Goal: Feedback & Contribution: Submit feedback/report problem

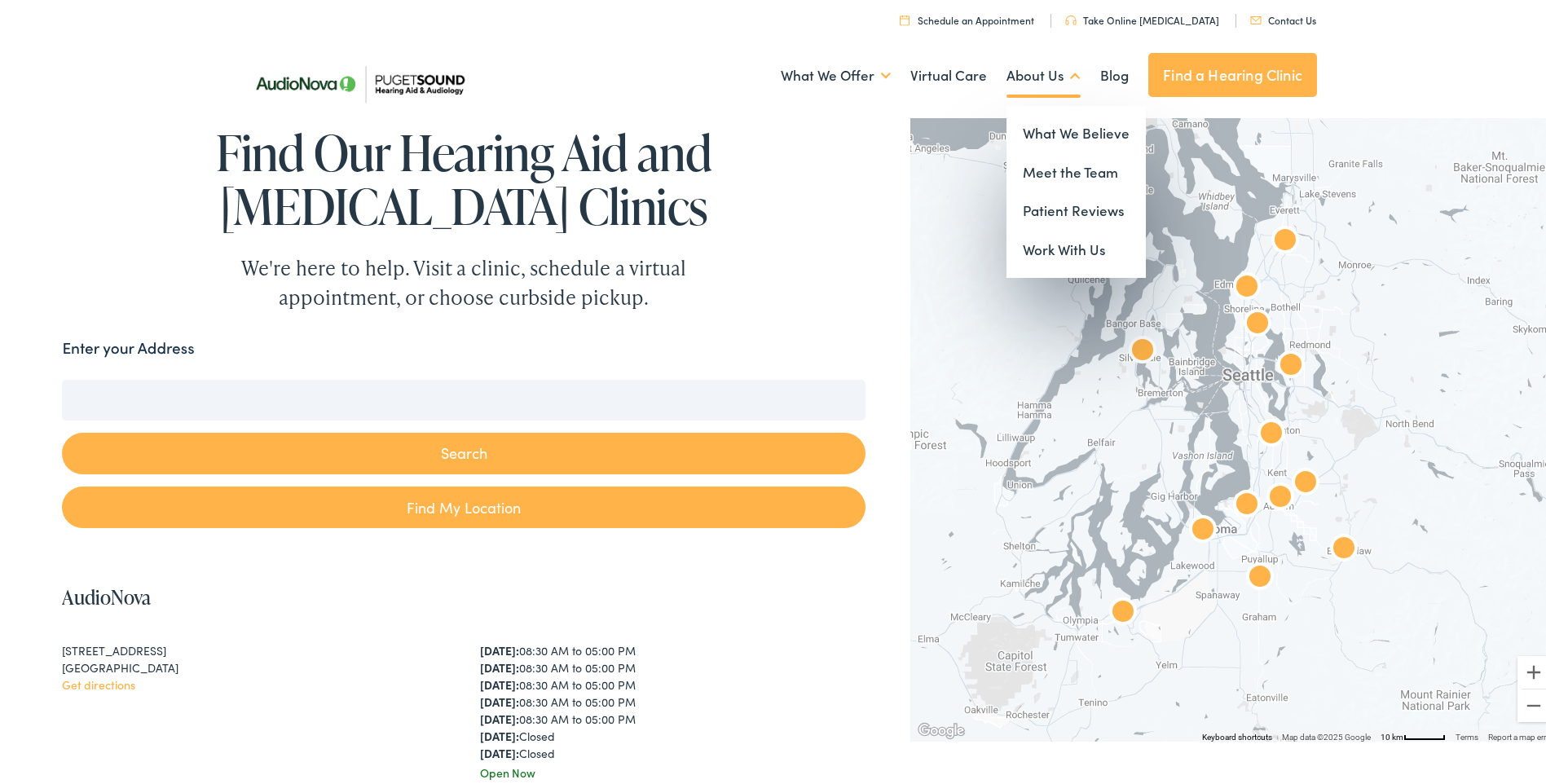
click at [1040, 65] on link "About Us" at bounding box center [1044, 72] width 75 height 60
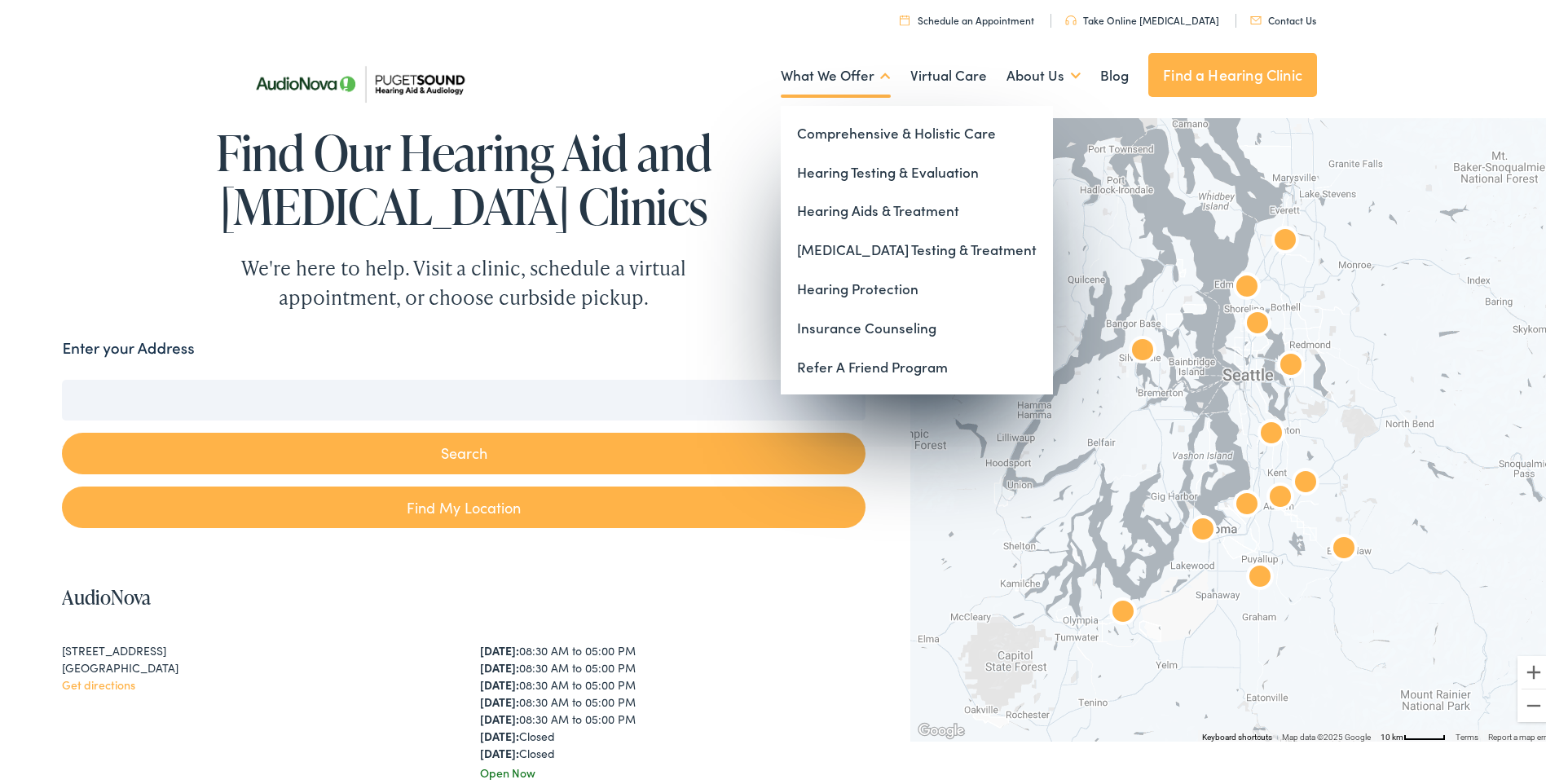
click at [820, 81] on link "What We Offer" at bounding box center [836, 72] width 110 height 60
click at [819, 66] on link "What We Offer" at bounding box center [836, 72] width 110 height 60
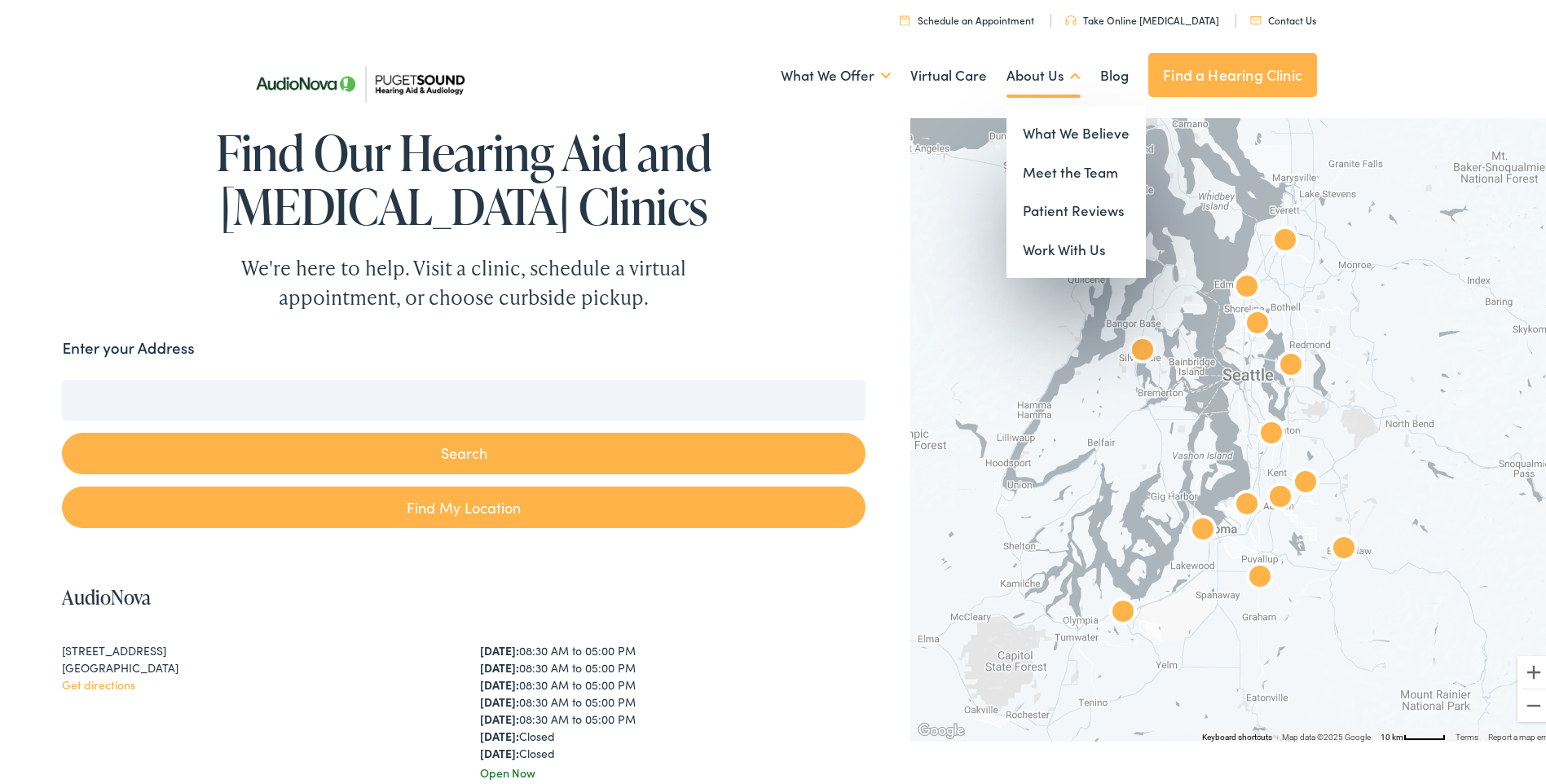
click at [1032, 70] on link "About Us" at bounding box center [1044, 72] width 75 height 60
click at [1048, 130] on link "What We Believe" at bounding box center [1076, 131] width 139 height 39
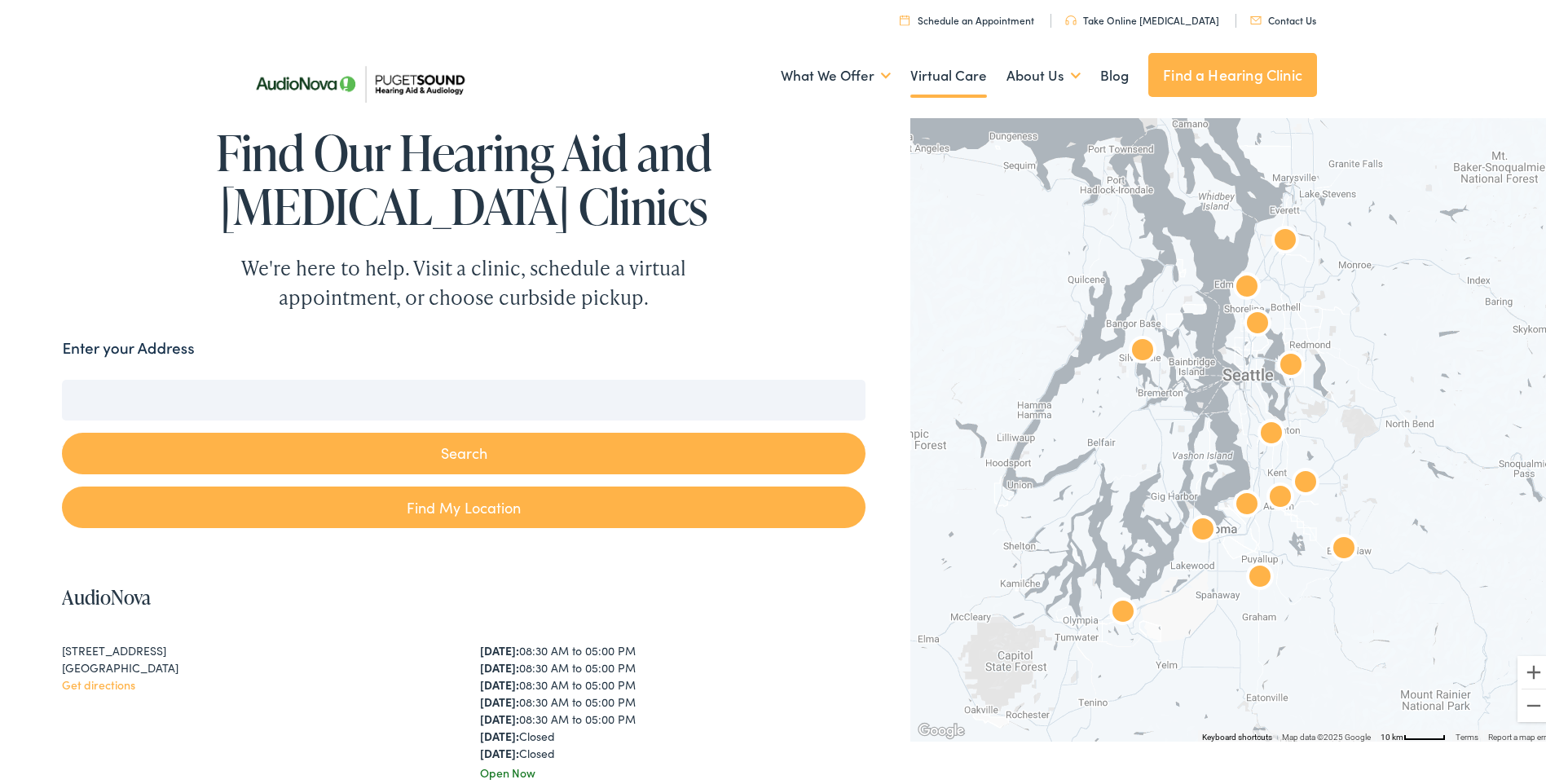
click at [951, 76] on link "Virtual Care" at bounding box center [948, 72] width 76 height 60
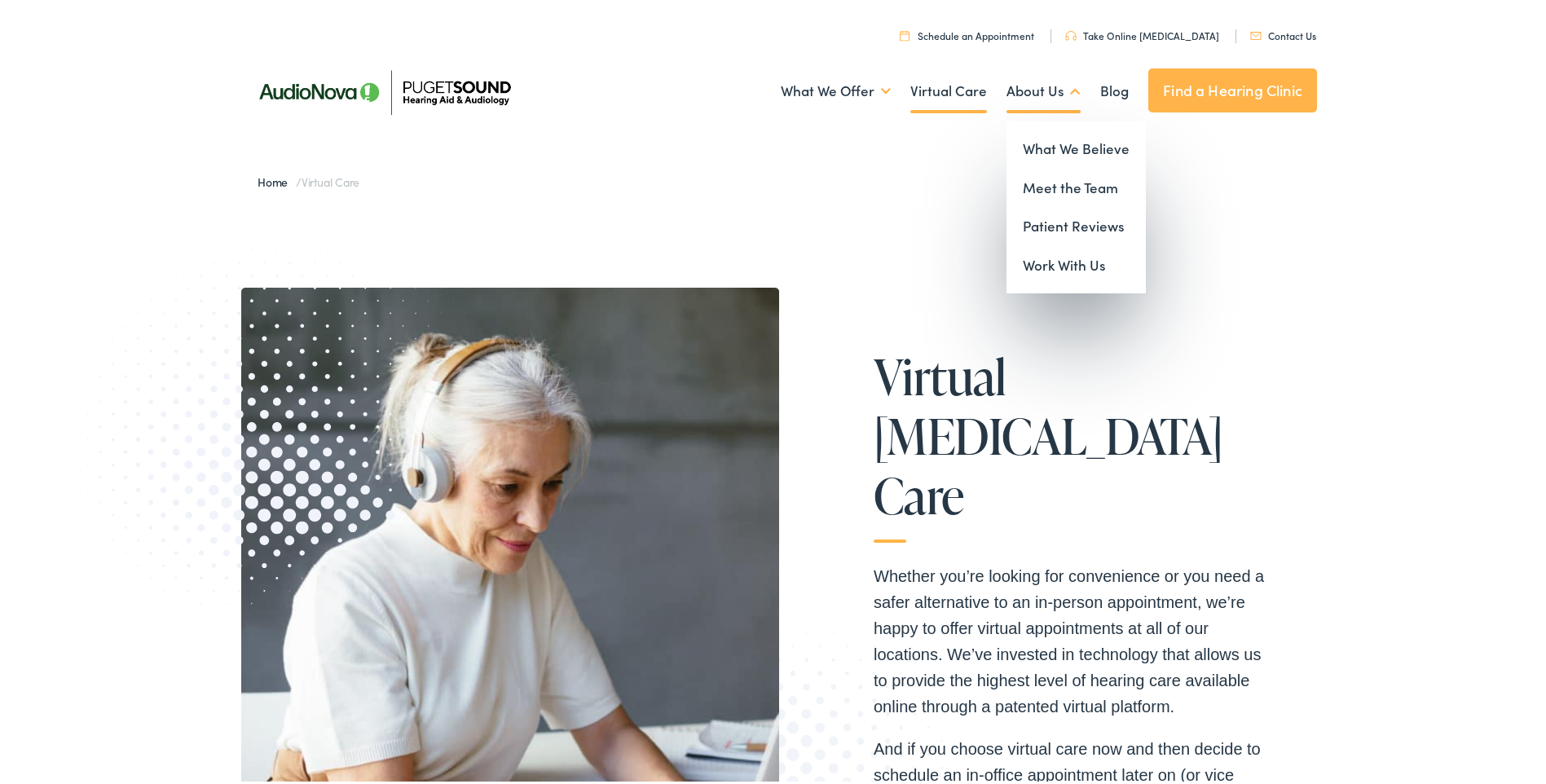
click at [1037, 86] on link "About Us" at bounding box center [1044, 87] width 75 height 60
click at [1053, 181] on link "Meet the Team" at bounding box center [1076, 185] width 139 height 39
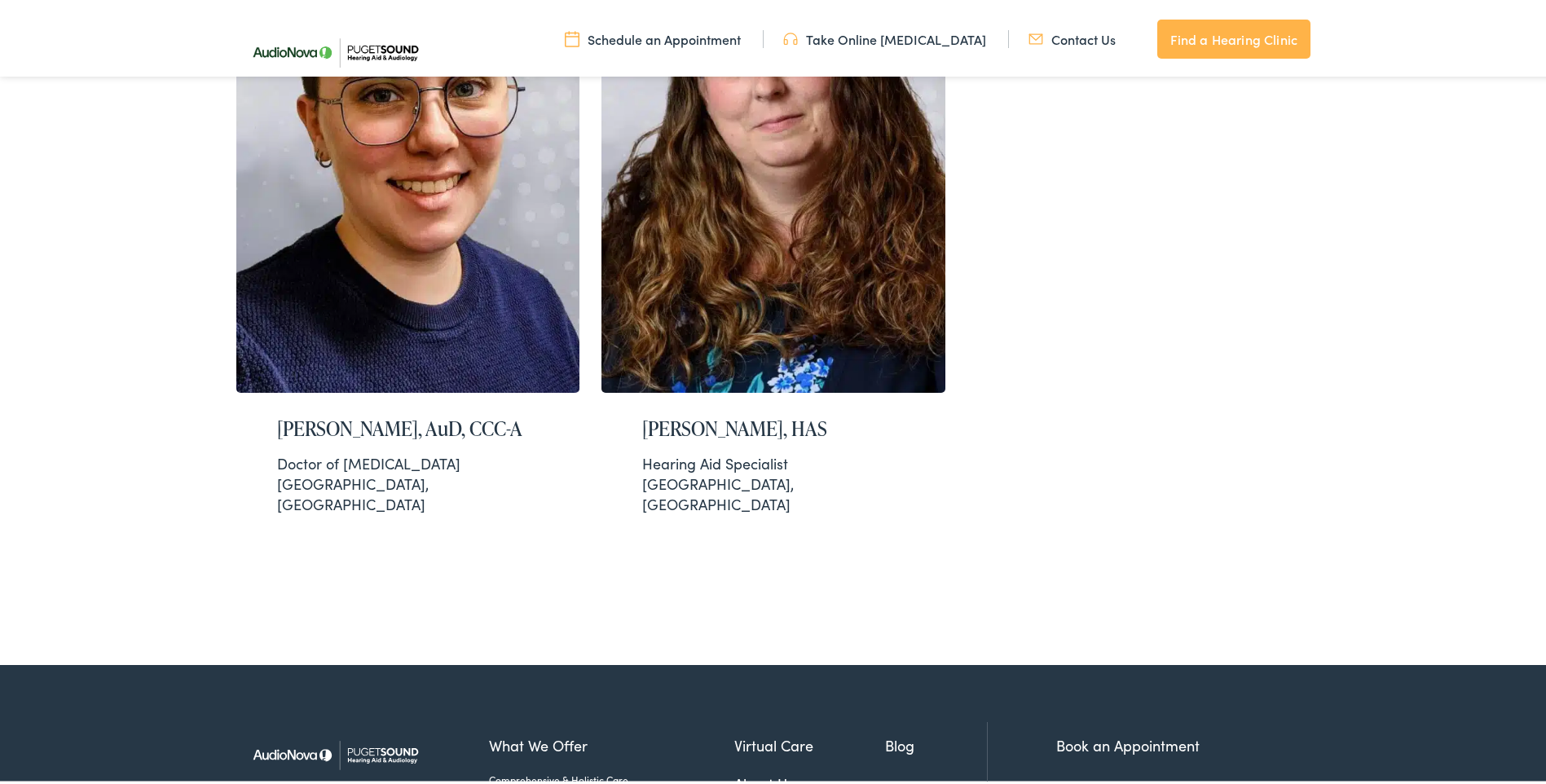
scroll to position [3476, 0]
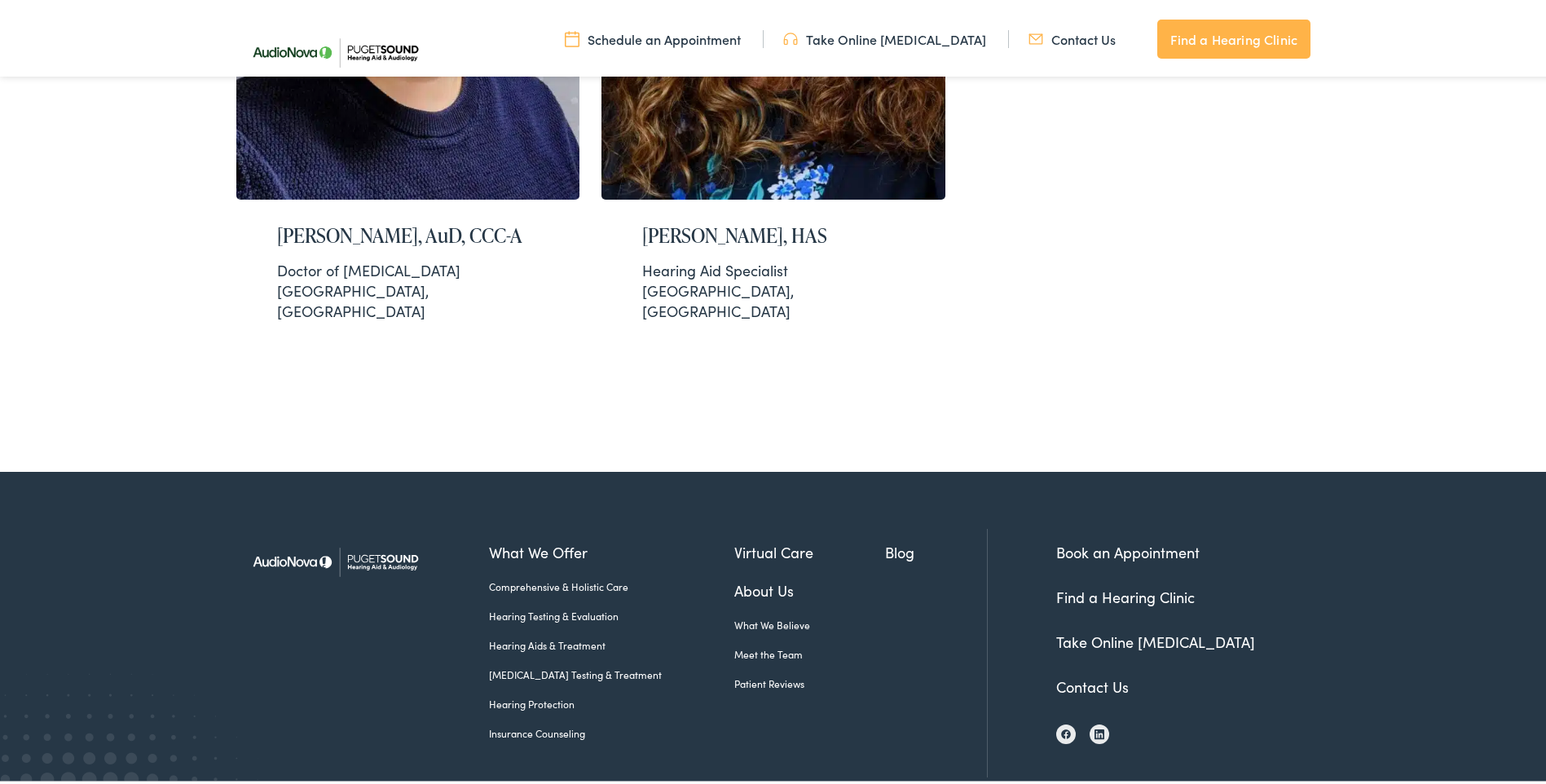
click at [885, 538] on link "Blog" at bounding box center [936, 549] width 102 height 22
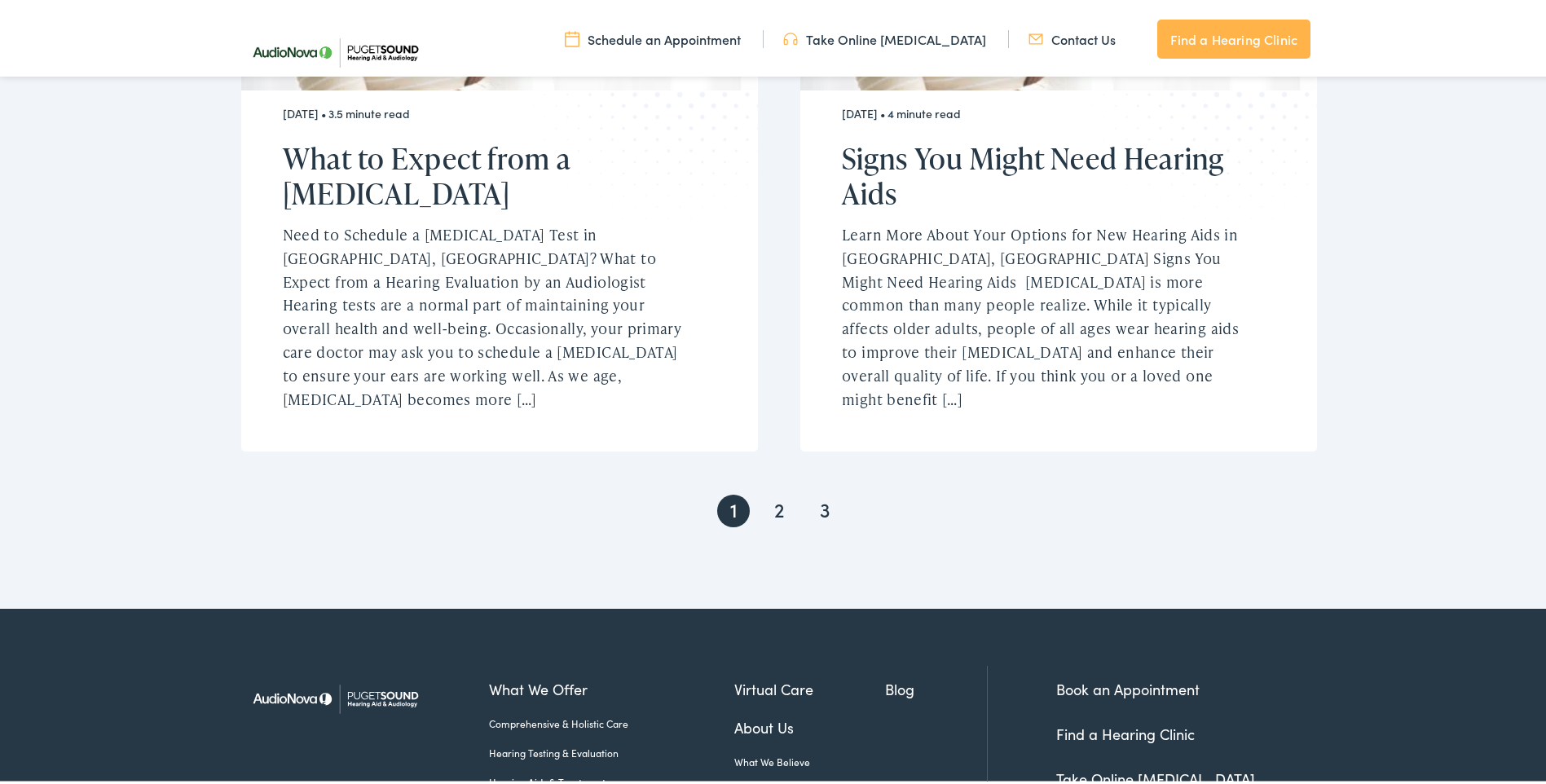
scroll to position [3342, 0]
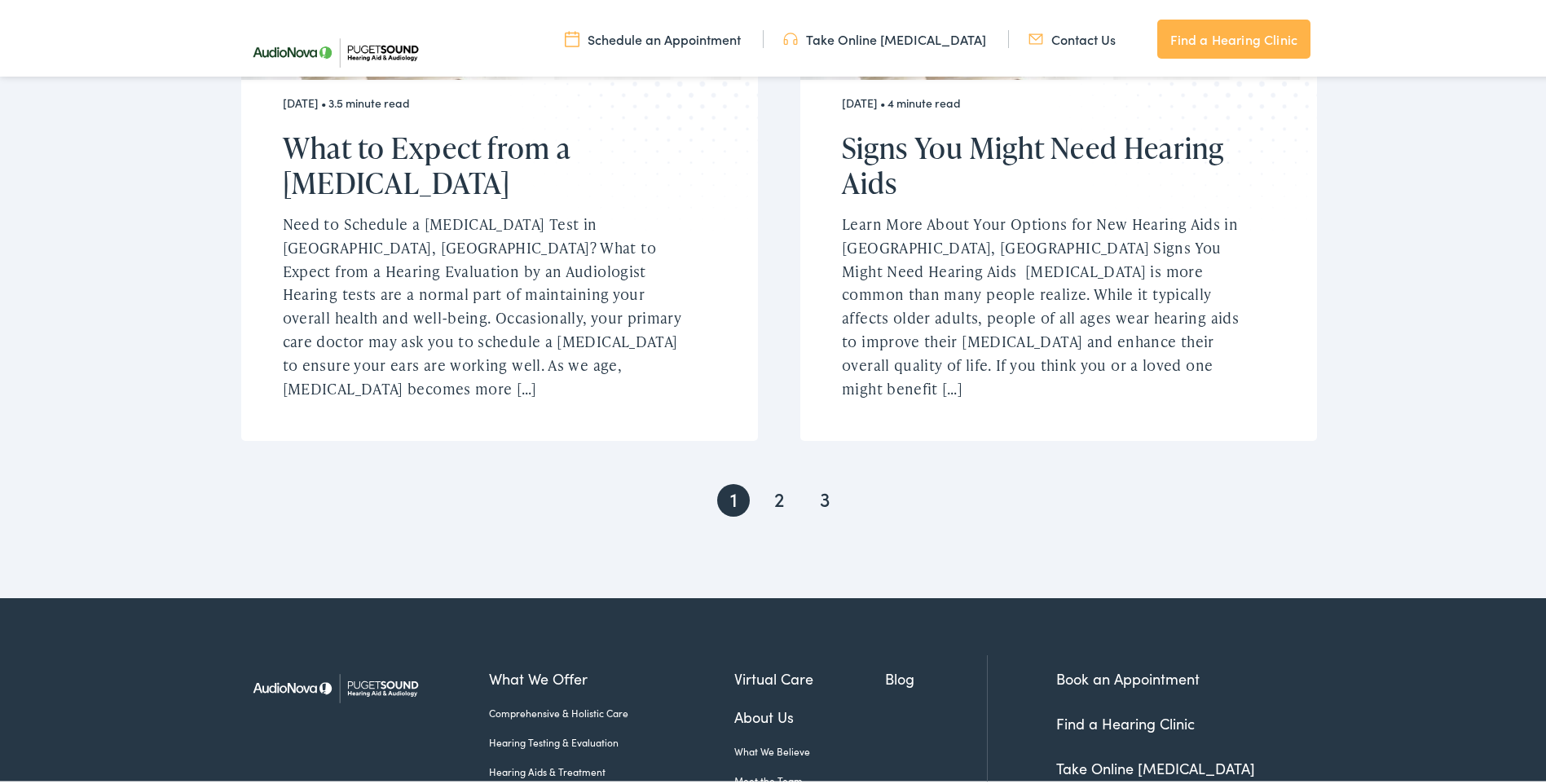
click at [1072, 31] on link "Contact Us" at bounding box center [1072, 36] width 87 height 18
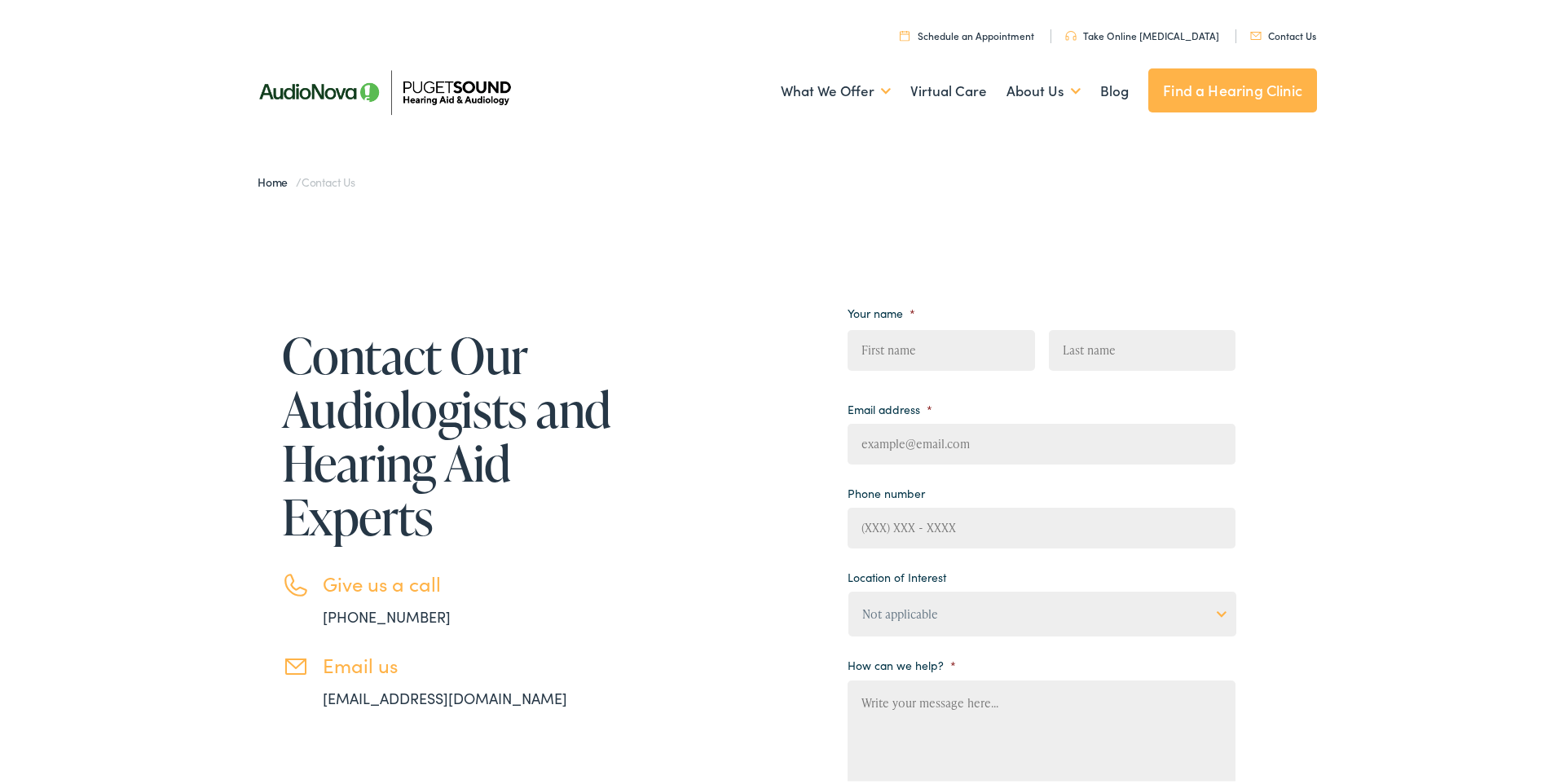
click at [1002, 351] on input "First" at bounding box center [941, 348] width 186 height 41
type input "[PERSON_NAME]"
type input "[EMAIL_ADDRESS][DOMAIN_NAME]"
type input "[PHONE_NUMBER]"
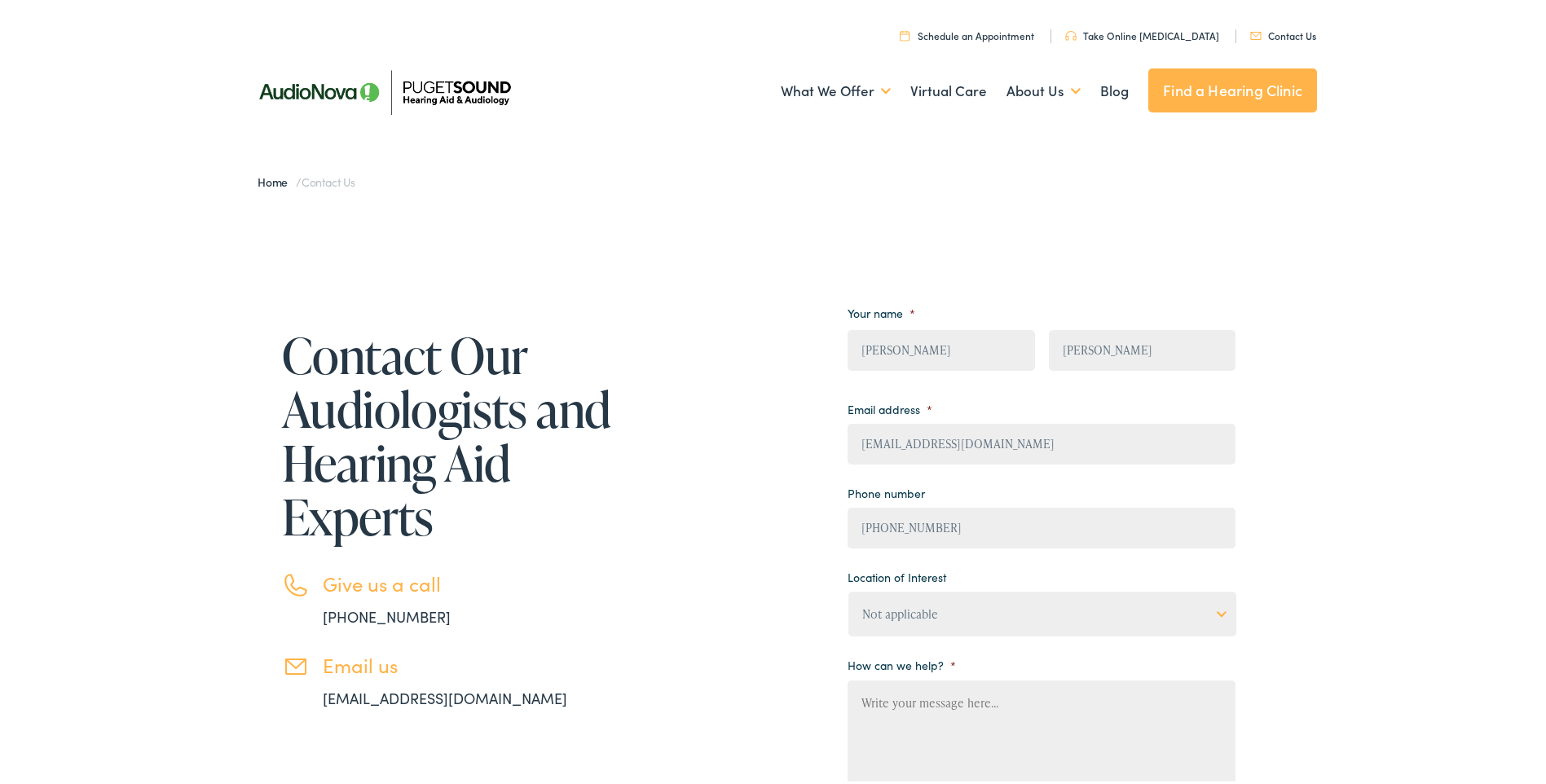
click at [1037, 609] on select "Not applicable [MEDICAL_DATA] & Hearing Clinic, [GEOGRAPHIC_DATA][PERSON_NAME] …" at bounding box center [1043, 610] width 388 height 45
click at [1006, 614] on select "Not applicable [MEDICAL_DATA] & Hearing Clinic, [GEOGRAPHIC_DATA][PERSON_NAME] …" at bounding box center [1043, 610] width 388 height 45
click at [1223, 610] on select "Not applicable [MEDICAL_DATA] & Hearing Clinic, [GEOGRAPHIC_DATA][PERSON_NAME] …" at bounding box center [1043, 610] width 388 height 45
click at [968, 607] on select "Not applicable [MEDICAL_DATA] & Hearing Clinic, [GEOGRAPHIC_DATA][PERSON_NAME] …" at bounding box center [1043, 610] width 388 height 45
click at [1027, 705] on textarea "How can we help? *" at bounding box center [1042, 742] width 388 height 131
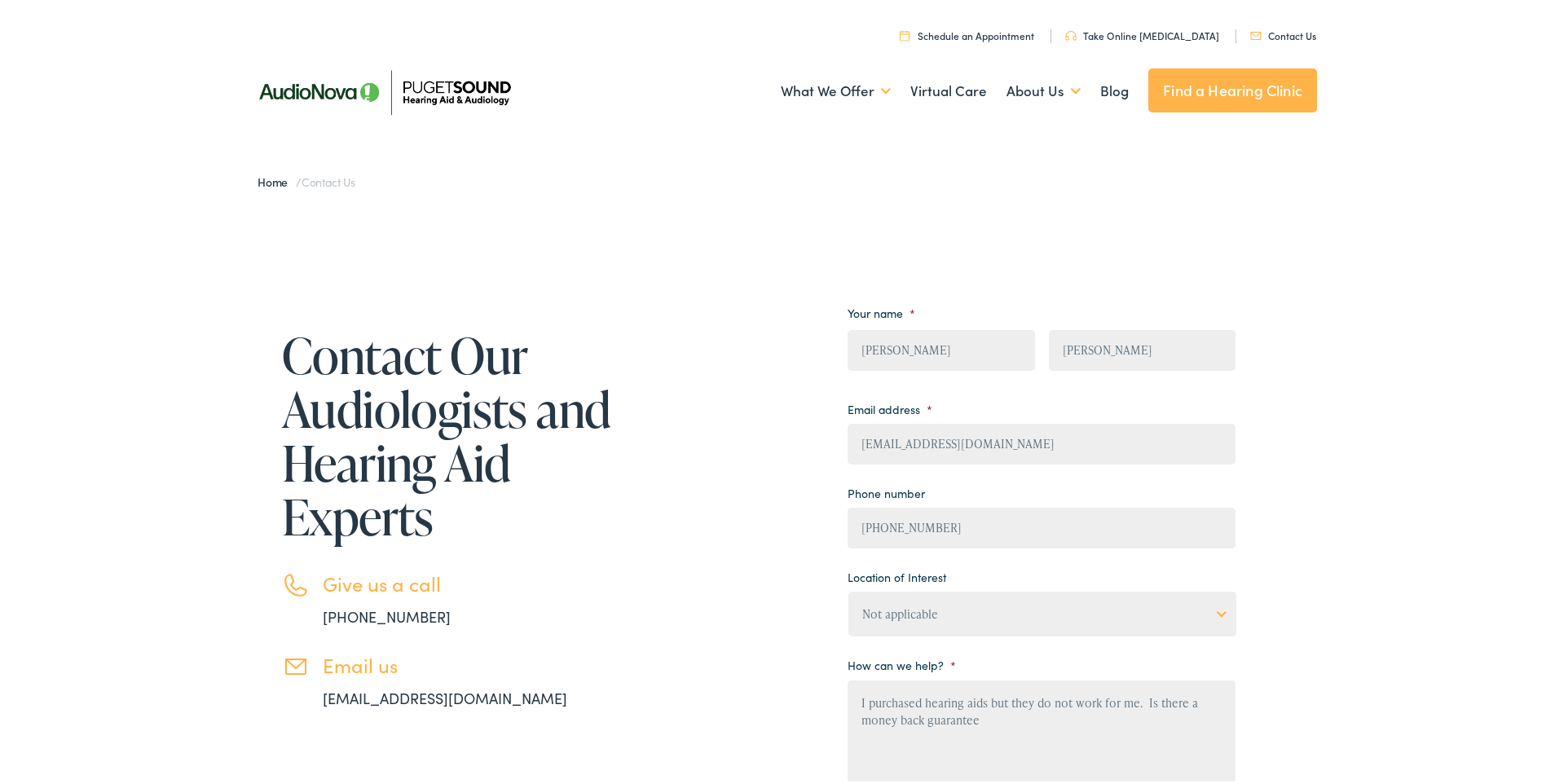
type textarea "I purchased hearing aids but they do not work for me. Is there a money back gua…"
click at [1034, 613] on select "Not applicable [MEDICAL_DATA] & Hearing Clinic, [GEOGRAPHIC_DATA][PERSON_NAME] …" at bounding box center [1043, 610] width 388 height 45
click at [848, 588] on select "Not applicable [MEDICAL_DATA] & Hearing Clinic, [GEOGRAPHIC_DATA][PERSON_NAME] …" at bounding box center [1043, 610] width 388 height 45
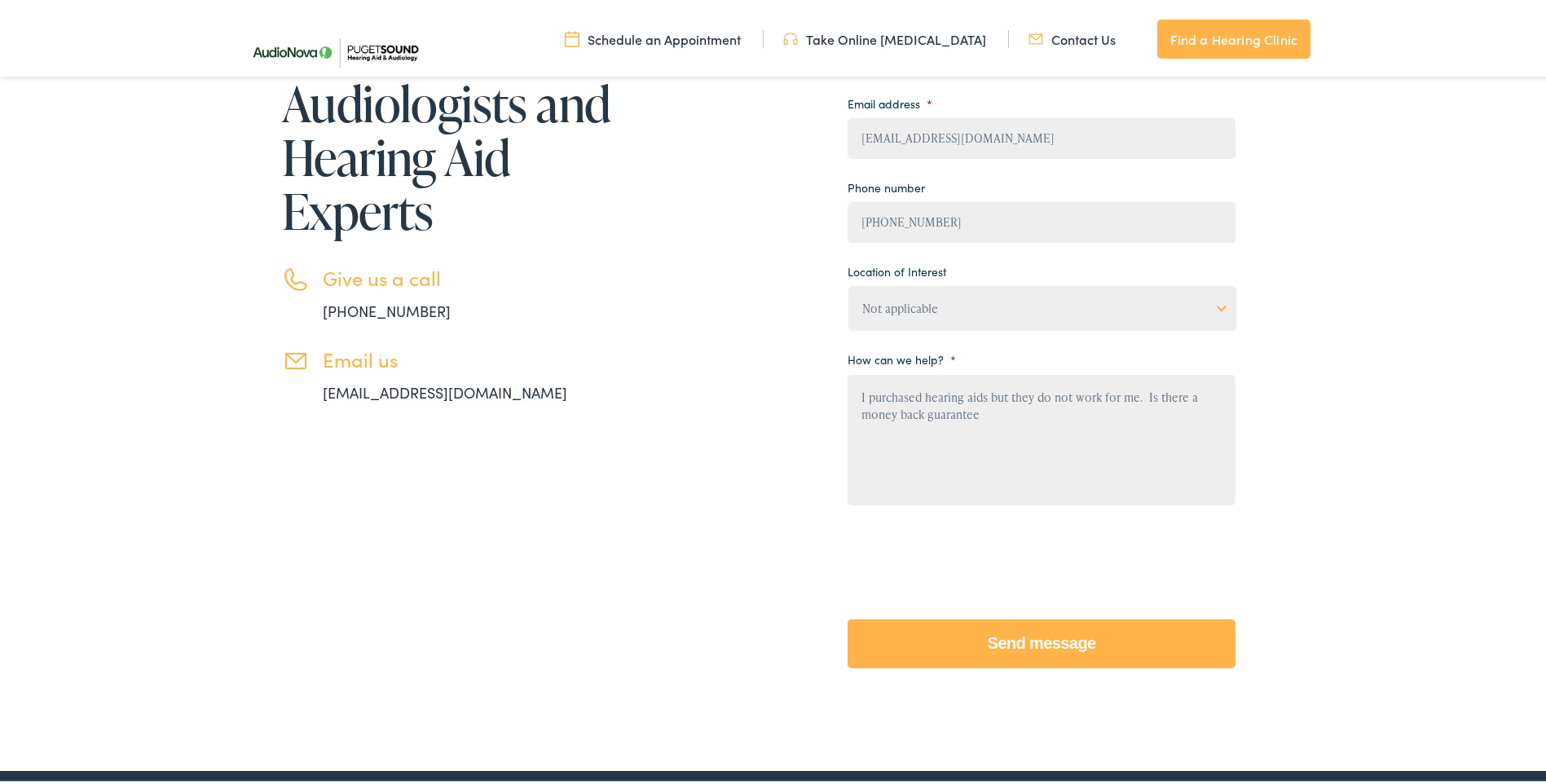
scroll to position [326, 0]
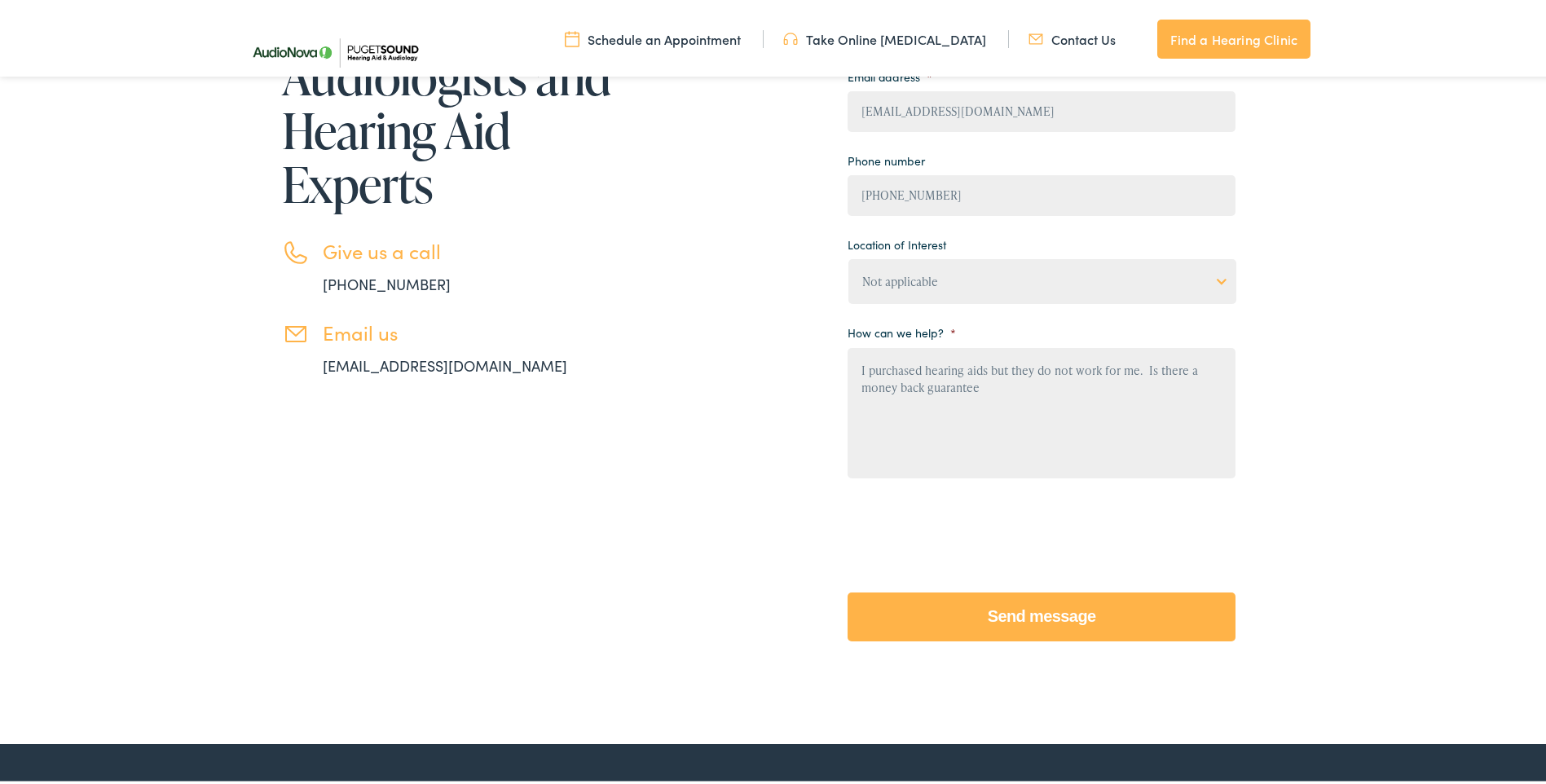
click at [1020, 614] on input "Send message" at bounding box center [1042, 614] width 388 height 49
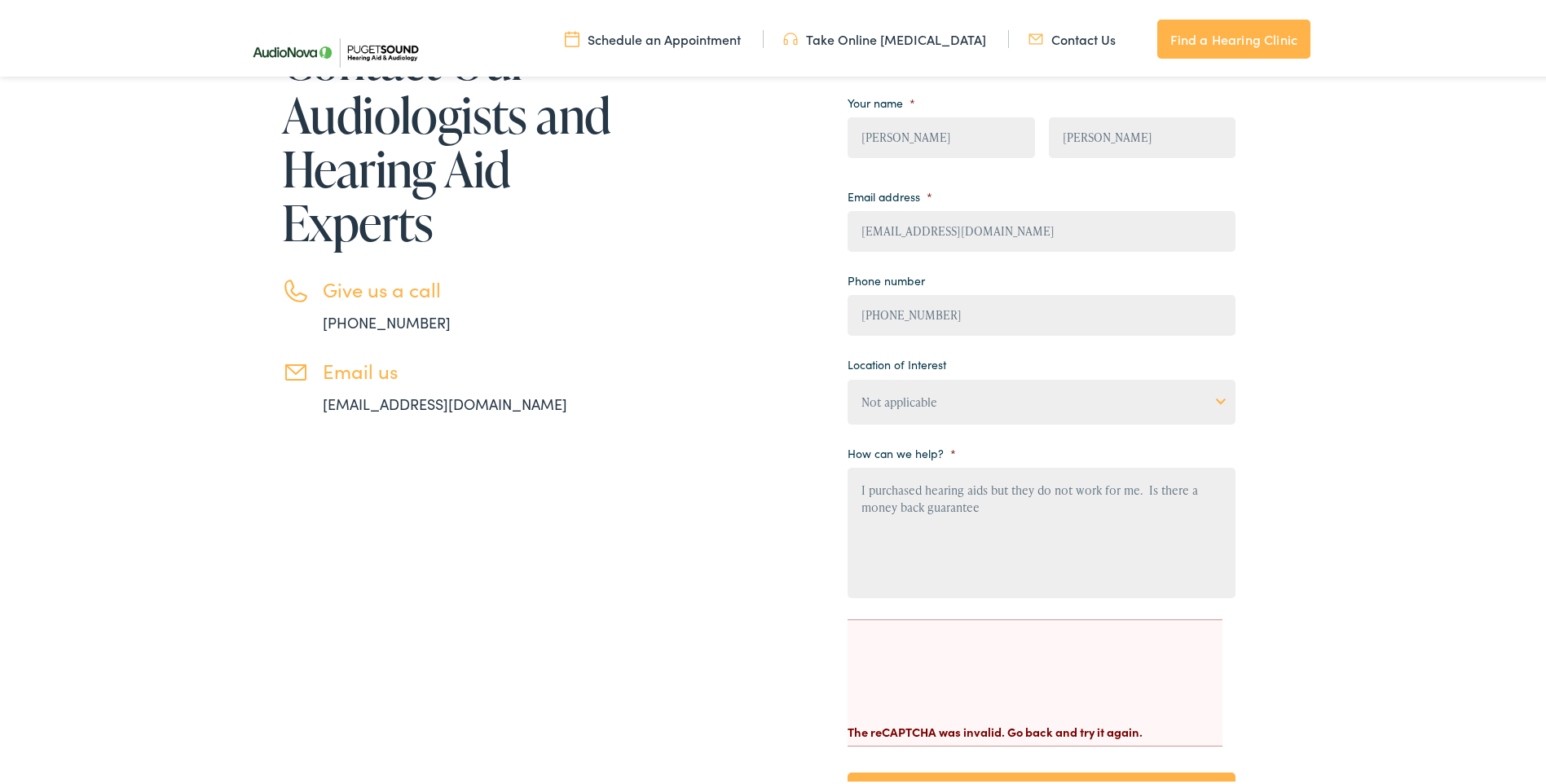
scroll to position [326, 0]
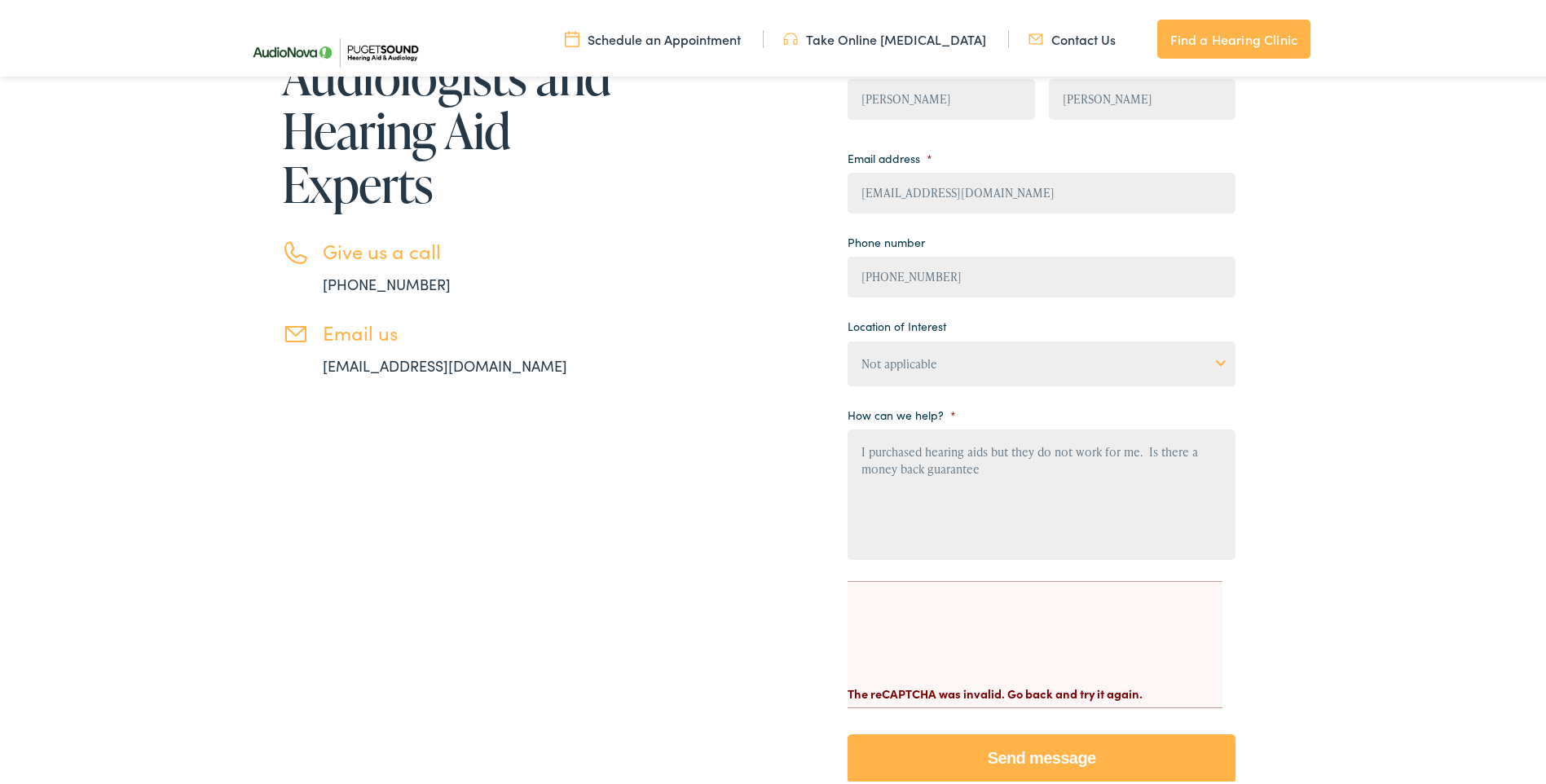
click at [954, 358] on select "Not applicable [MEDICAL_DATA] & Hearing Clinic, [GEOGRAPHIC_DATA][PERSON_NAME] …" at bounding box center [1042, 360] width 388 height 45
click at [988, 354] on select "Not applicable [MEDICAL_DATA] & Hearing Clinic, [GEOGRAPHIC_DATA][PERSON_NAME] …" at bounding box center [1042, 360] width 388 height 45
click at [939, 353] on select "Not applicable [MEDICAL_DATA] & Hearing Clinic, [GEOGRAPHIC_DATA][PERSON_NAME] …" at bounding box center [1042, 360] width 388 height 45
click at [939, 355] on select "Not applicable [MEDICAL_DATA] & Hearing Clinic, [GEOGRAPHIC_DATA][PERSON_NAME] …" at bounding box center [1042, 360] width 388 height 45
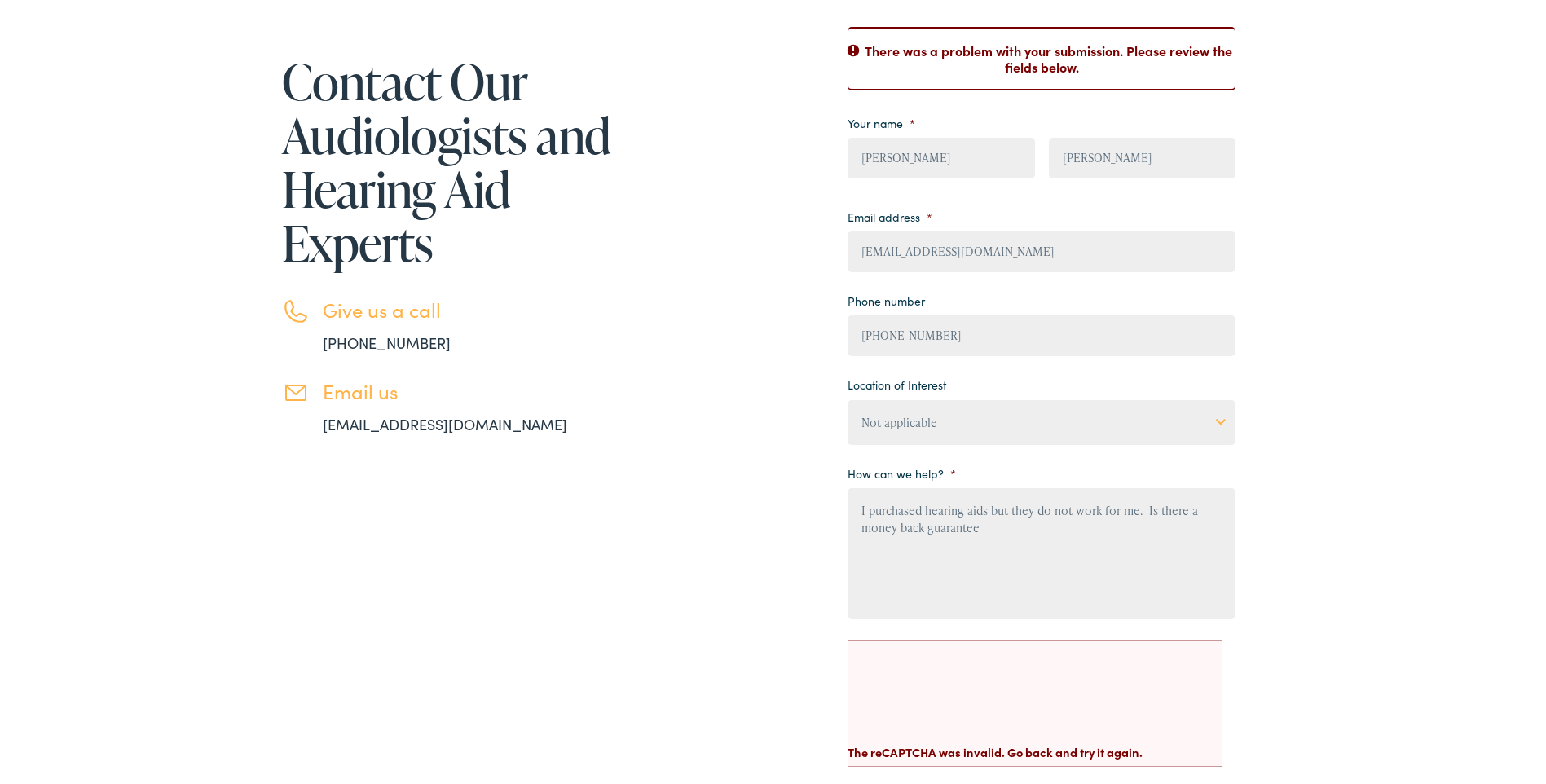
scroll to position [0, 0]
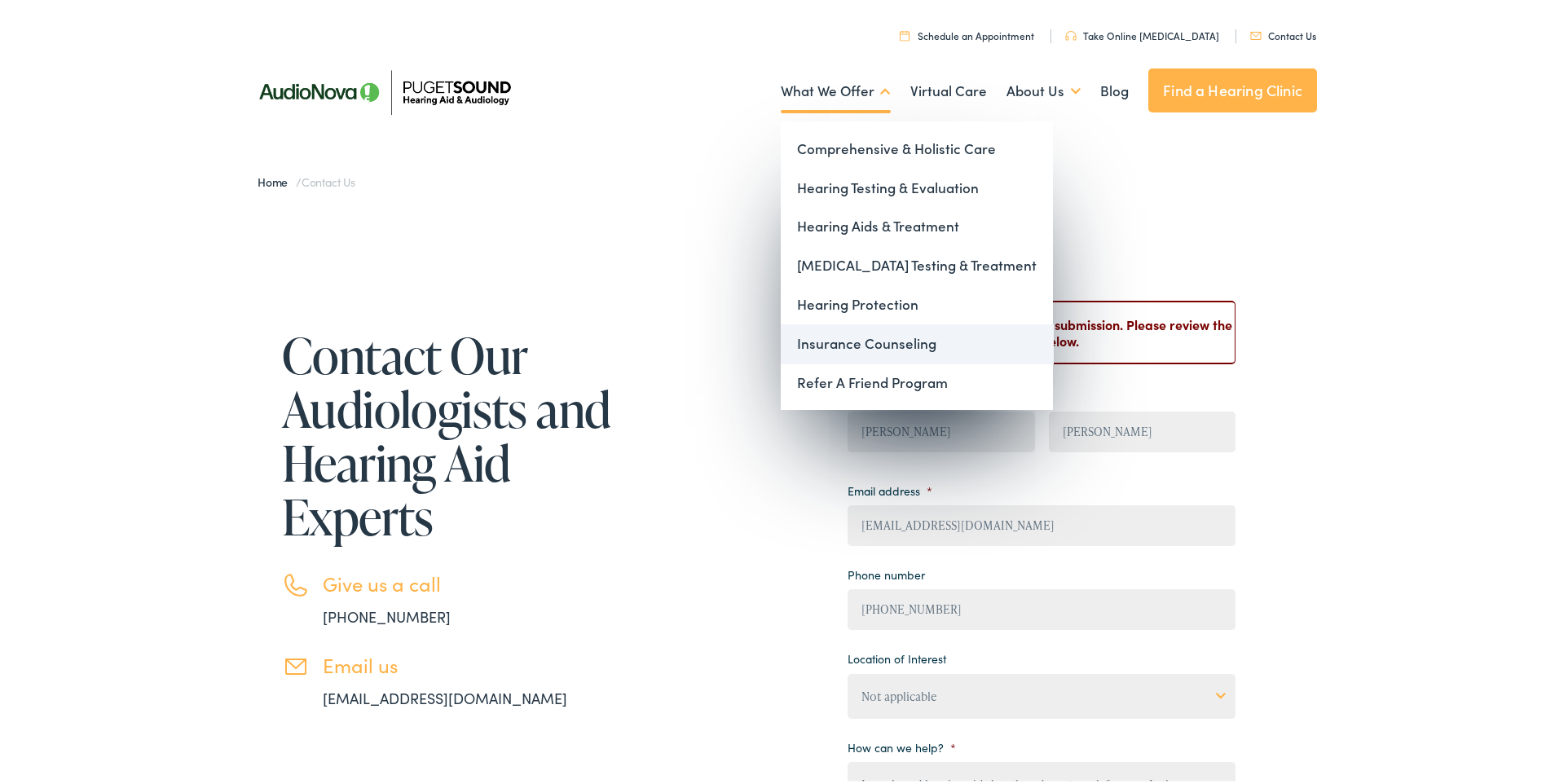
click at [868, 336] on link "Insurance Counseling" at bounding box center [916, 341] width 272 height 39
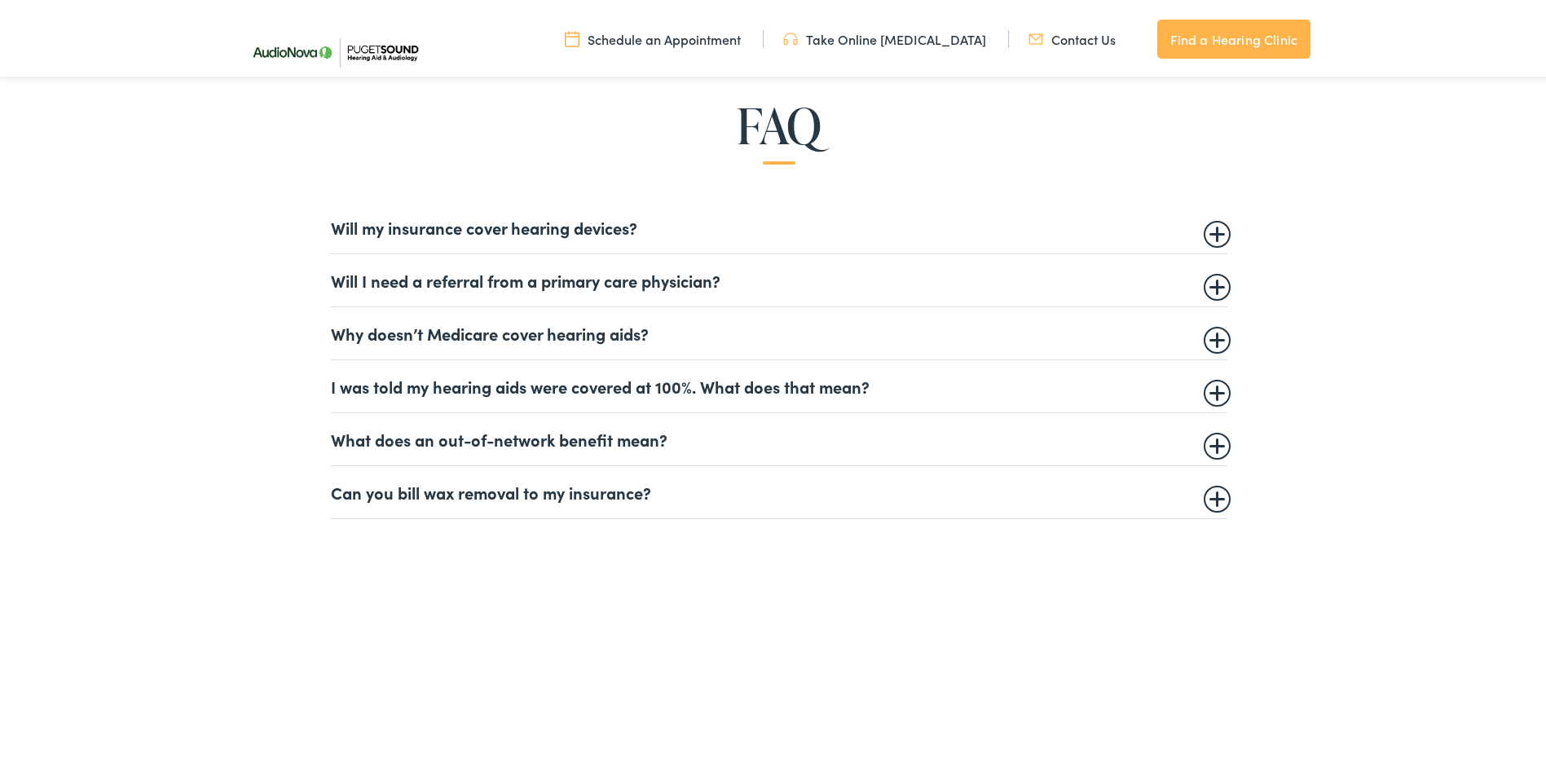
scroll to position [1059, 0]
